Goal: Book appointment/travel/reservation

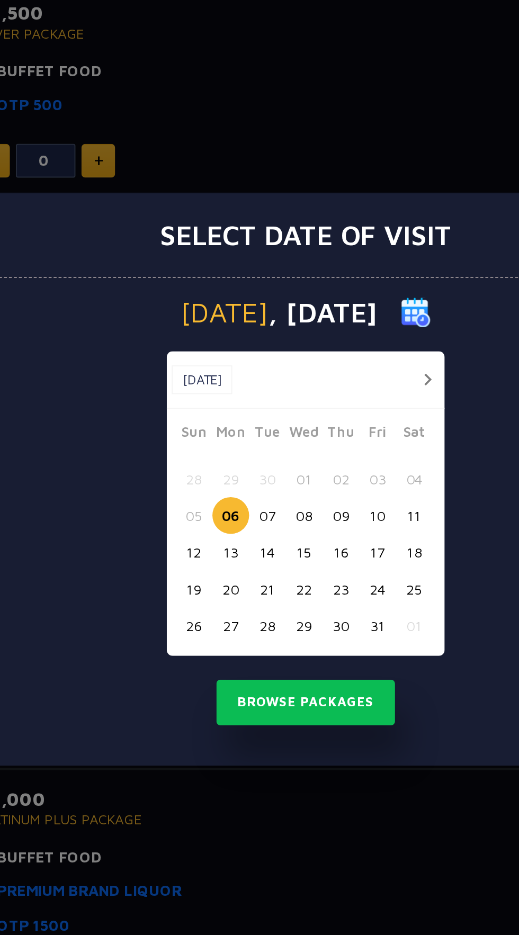
click at [240, 488] on button "07" at bounding box center [239, 487] width 20 height 20
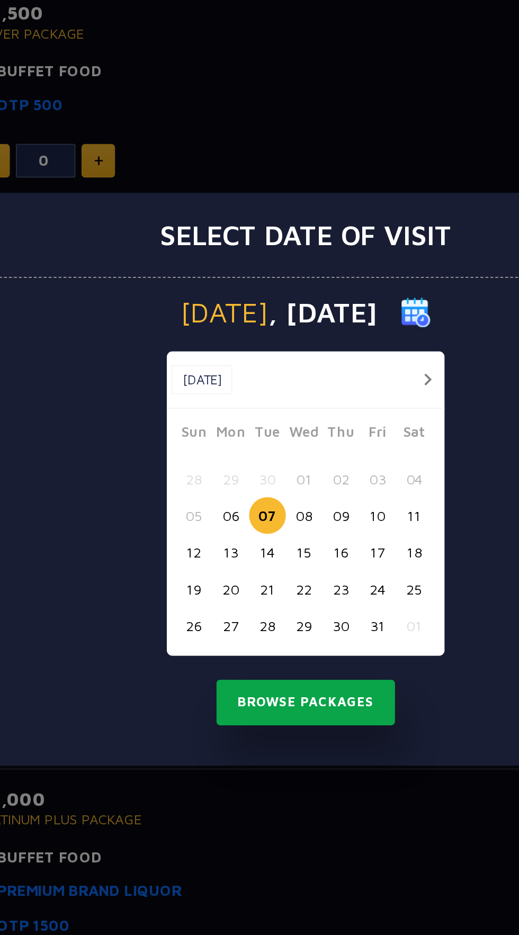
click at [285, 589] on button "Browse Packages" at bounding box center [259, 586] width 95 height 24
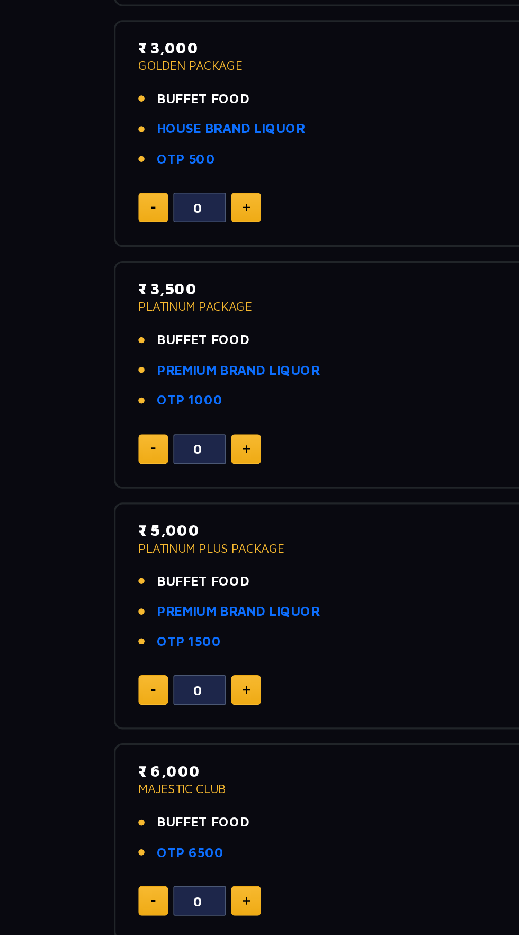
click at [239, 729] on div "0" at bounding box center [259, 735] width 351 height 18
click at [263, 689] on li "PREMIUM BRAND LIQUOR" at bounding box center [259, 687] width 351 height 12
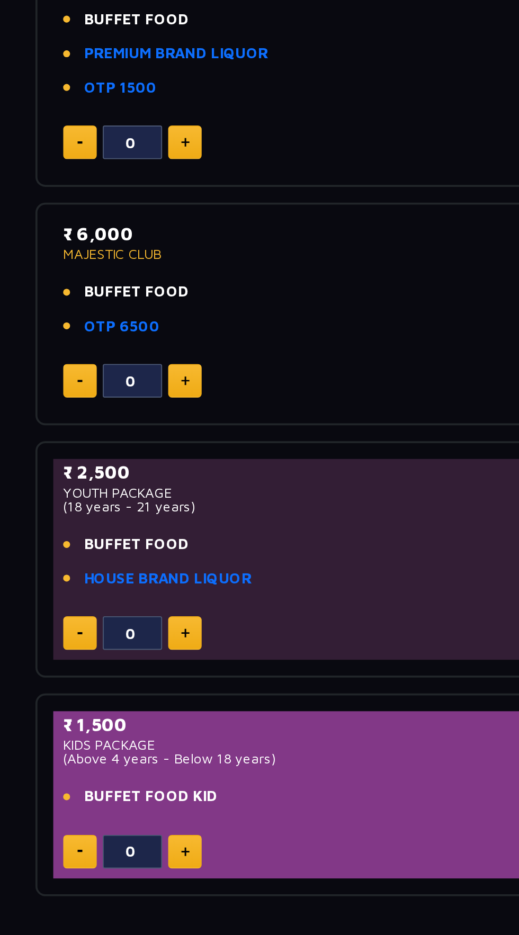
scroll to position [346, 0]
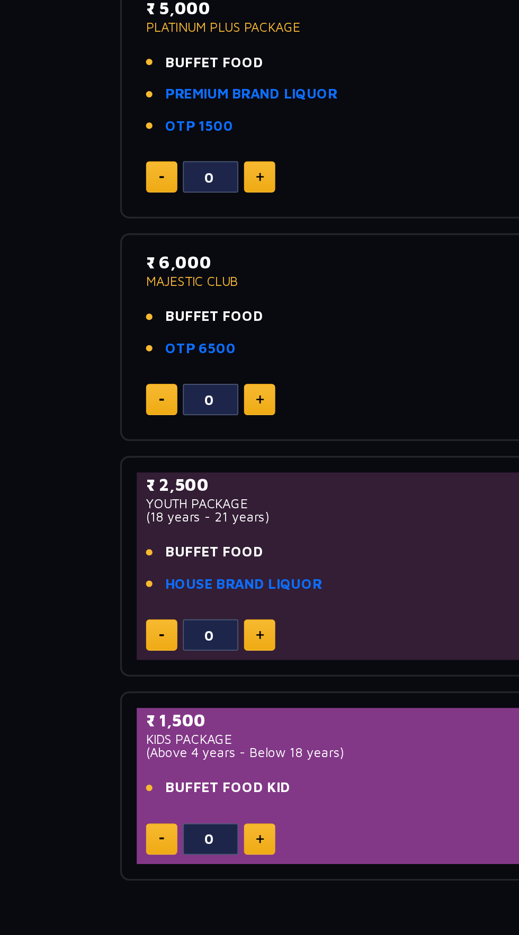
click at [149, 516] on img at bounding box center [149, 515] width 5 height 5
click at [149, 518] on img at bounding box center [149, 515] width 5 height 5
click at [149, 516] on img at bounding box center [149, 515] width 5 height 5
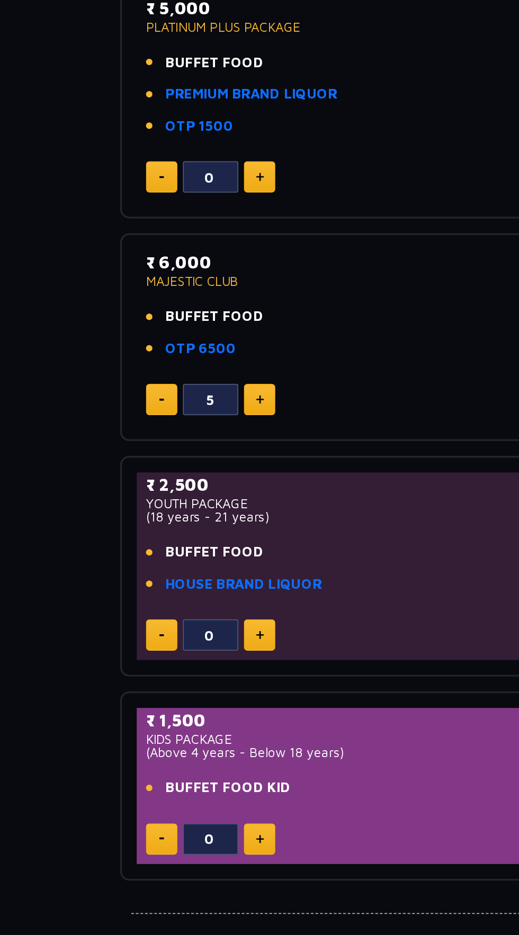
click at [149, 516] on img at bounding box center [149, 515] width 5 height 5
click at [93, 516] on img at bounding box center [92, 517] width 3 height 2
type input "7"
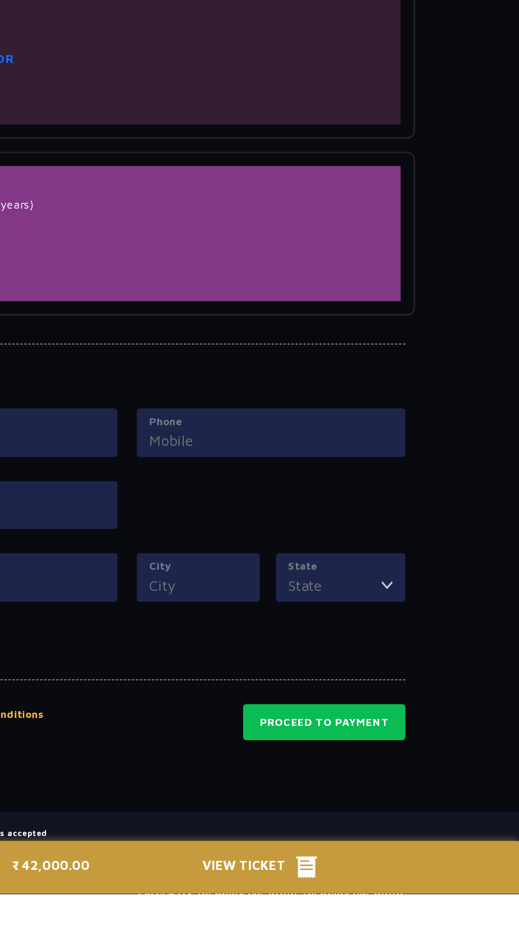
scroll to position [587, 0]
